Goal: Navigation & Orientation: Find specific page/section

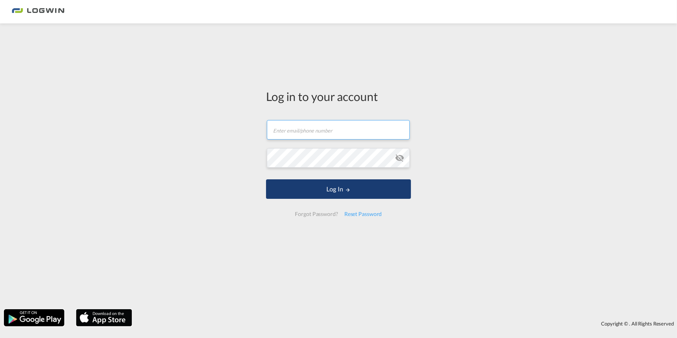
type input "[PERSON_NAME][EMAIL_ADDRESS][PERSON_NAME][DOMAIN_NAME]"
click at [341, 189] on button "Log In" at bounding box center [338, 188] width 145 height 19
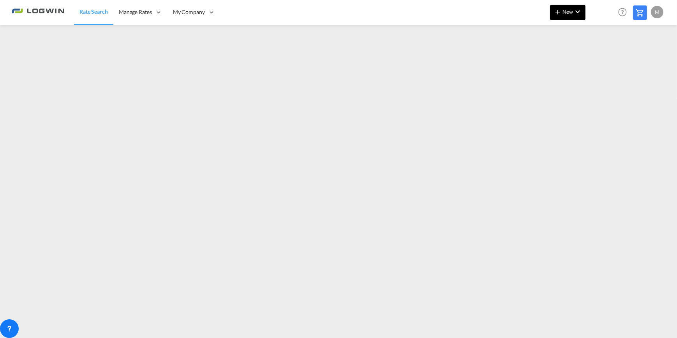
click at [573, 12] on md-icon "icon-chevron-down" at bounding box center [577, 11] width 9 height 9
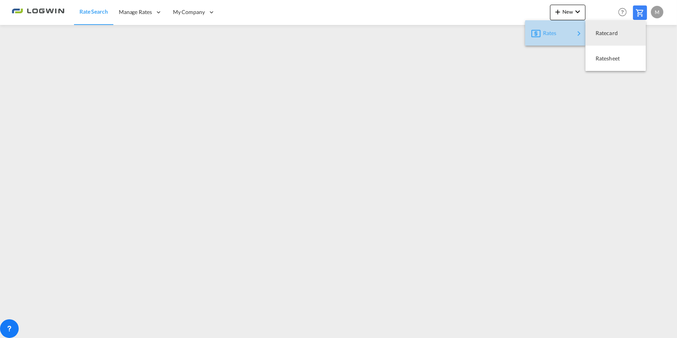
click at [553, 34] on span "Rates" at bounding box center [547, 33] width 9 height 16
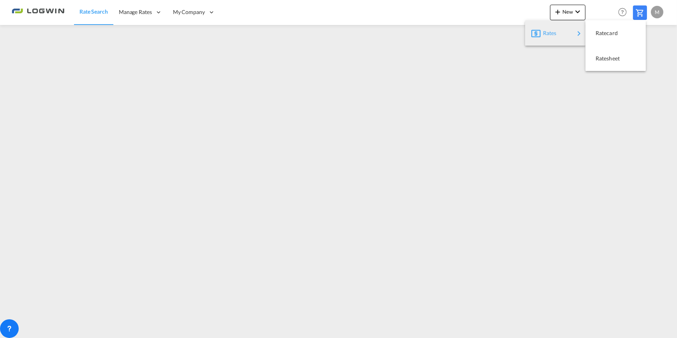
click at [212, 11] on md-backdrop at bounding box center [338, 169] width 677 height 338
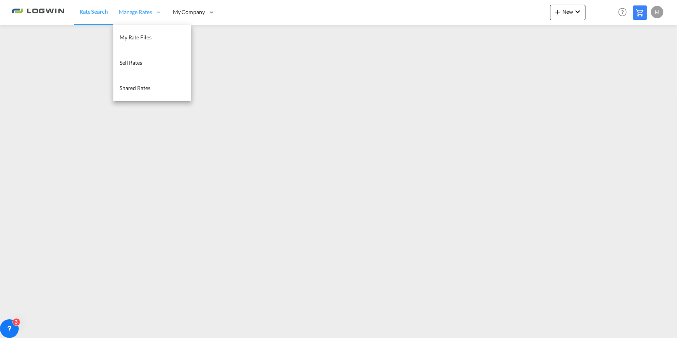
click at [140, 16] on div "Manage Rates" at bounding box center [140, 12] width 54 height 25
click at [137, 34] on span "My Rate Files" at bounding box center [136, 37] width 32 height 7
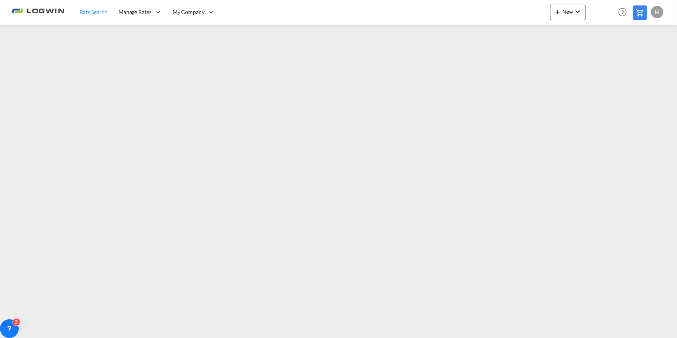
click at [86, 11] on span "Rate Search" at bounding box center [93, 12] width 28 height 7
